Goal: Transaction & Acquisition: Purchase product/service

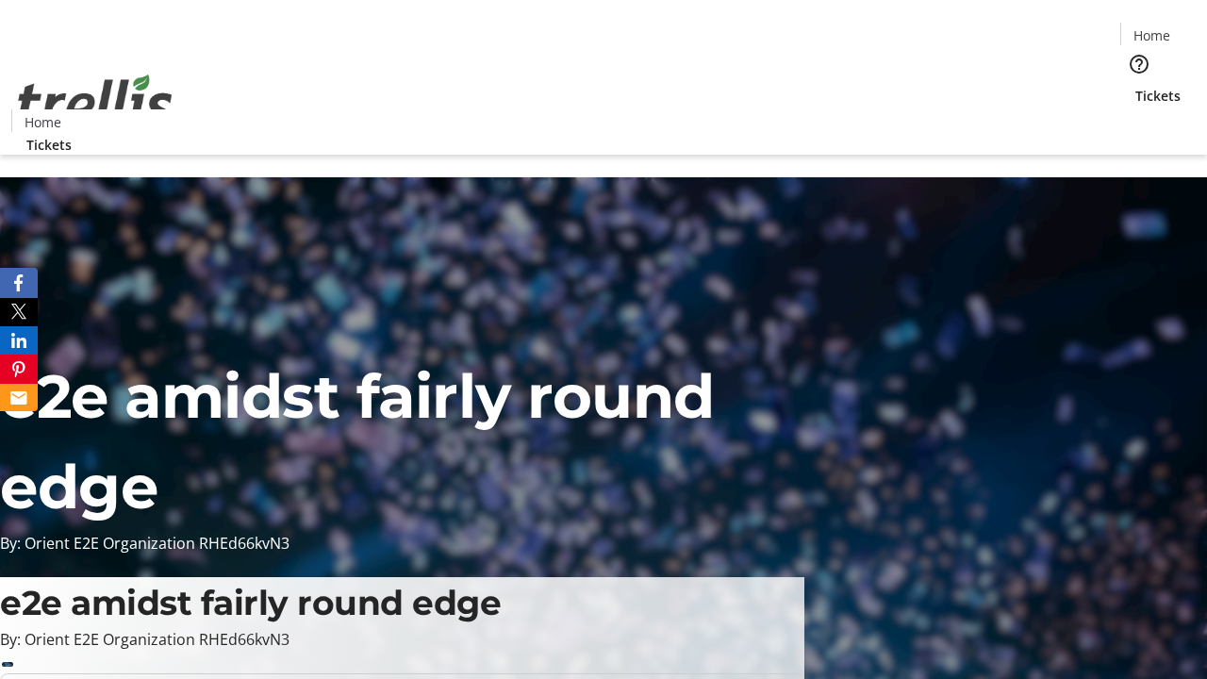
click at [1136, 86] on span "Tickets" at bounding box center [1158, 96] width 45 height 20
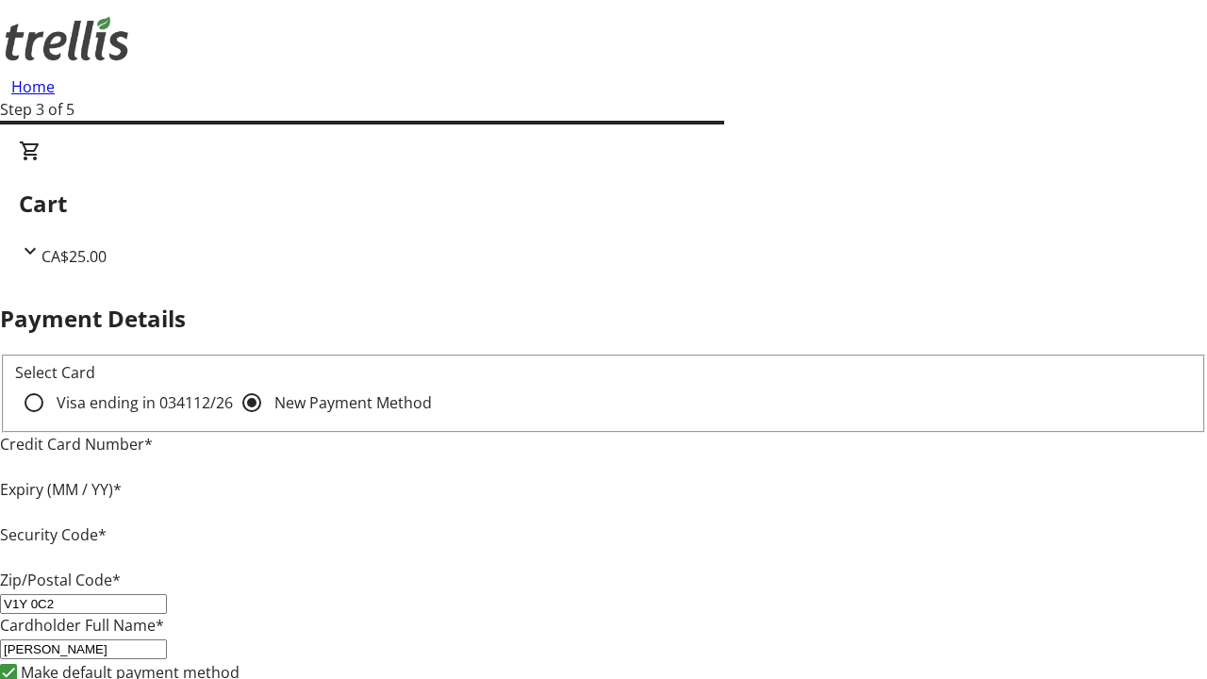
type input "V1Y 0C2"
